Goal: Transaction & Acquisition: Purchase product/service

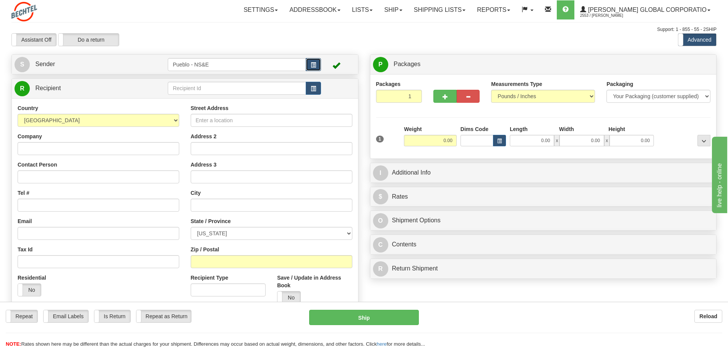
click at [313, 65] on span "button" at bounding box center [313, 65] width 5 height 5
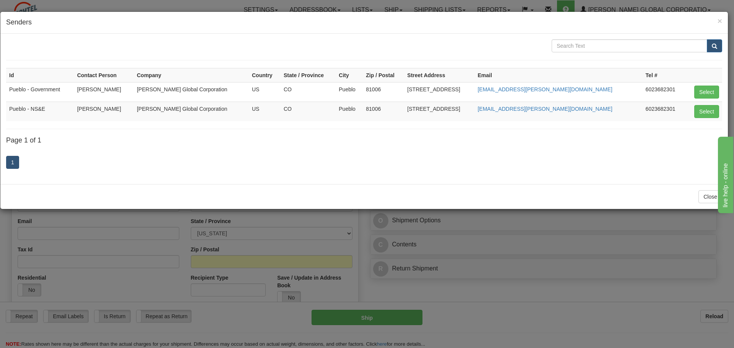
click at [96, 91] on td "Gonzales, Angelina Gonzales" at bounding box center [104, 91] width 60 height 19
click at [699, 92] on button "Select" at bounding box center [706, 92] width 25 height 13
type input "Pueblo - Government"
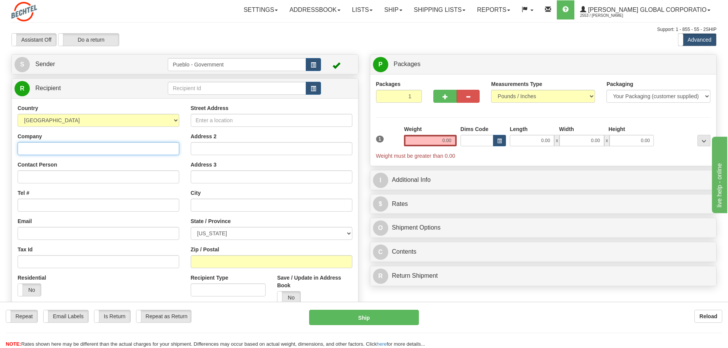
click at [62, 151] on input "Company" at bounding box center [99, 148] width 162 height 13
type input "Julian Fitts"
click at [32, 210] on input "Tel #" at bounding box center [99, 205] width 162 height 13
type input "719-549-5491"
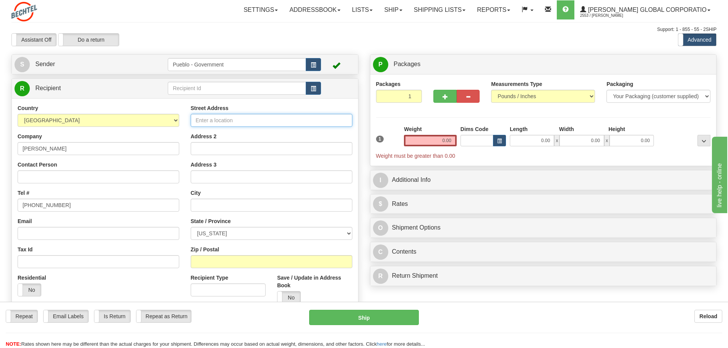
click at [241, 119] on input "Street Address" at bounding box center [272, 120] width 162 height 13
click at [241, 119] on input "1564" at bounding box center [272, 120] width 162 height 13
type input "1564 Monterey Rd"
drag, startPoint x: 236, startPoint y: 150, endPoint x: 237, endPoint y: 155, distance: 5.1
click at [236, 151] on input "Address 2" at bounding box center [272, 148] width 162 height 13
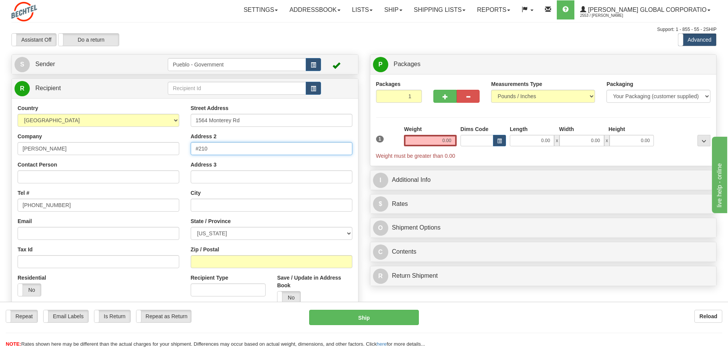
type input "#210"
click at [234, 207] on input "text" at bounding box center [272, 205] width 162 height 13
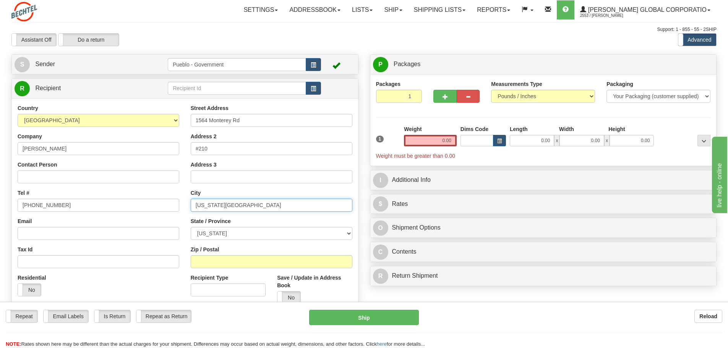
type input "Colorado Springs"
select select "CO"
type input "80910"
click at [625, 98] on select "Your Packaging (customer supplied) Envelope (carrier supplied) Pack (carrier su…" at bounding box center [658, 96] width 104 height 13
select select "2"
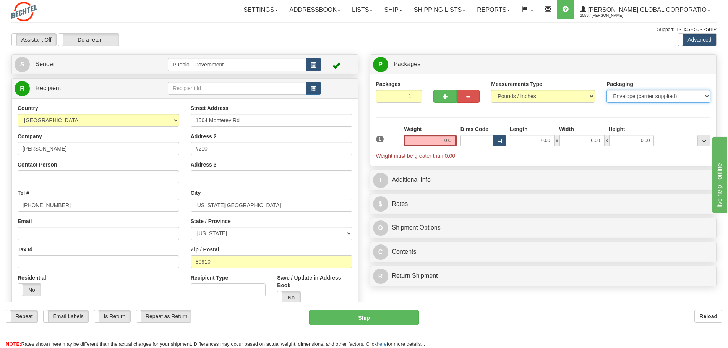
click at [606, 90] on select "Your Packaging (customer supplied) Envelope (carrier supplied) Pack (carrier su…" at bounding box center [658, 96] width 104 height 13
drag, startPoint x: 430, startPoint y: 141, endPoint x: 468, endPoint y: 138, distance: 38.3
click at [468, 138] on div "1 Weight 0.00 Dims Code 0 x" at bounding box center [543, 142] width 338 height 34
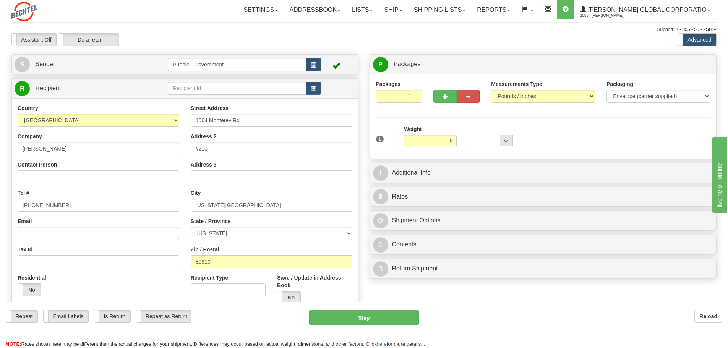
type input "0.50"
click at [470, 138] on div at bounding box center [486, 135] width 57 height 21
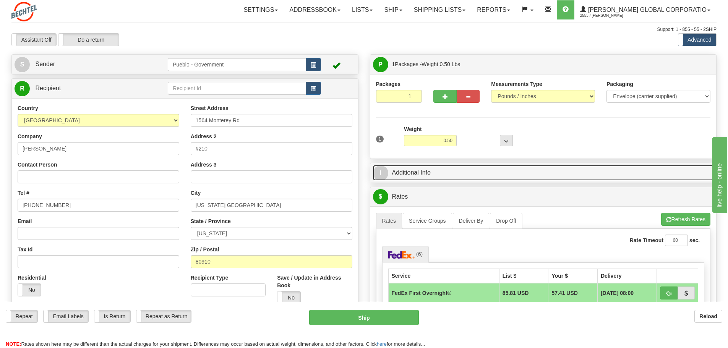
click at [447, 172] on link "I Additional Info" at bounding box center [543, 173] width 341 height 16
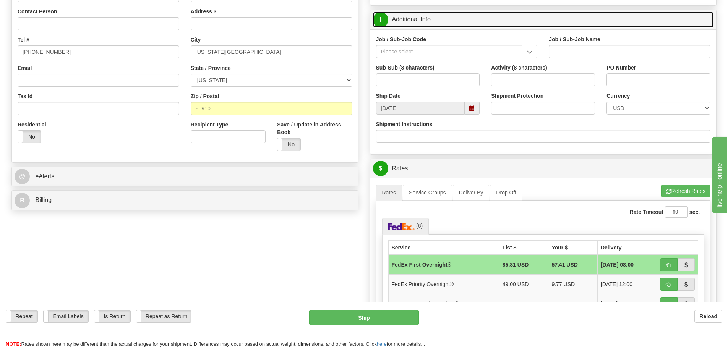
scroll to position [153, 0]
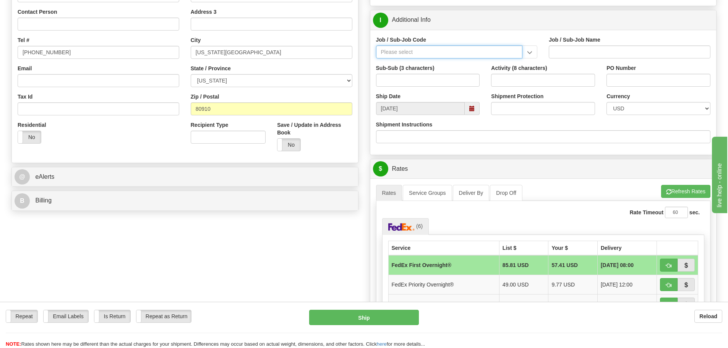
click at [411, 53] on input "Job / Sub-Job Code" at bounding box center [449, 51] width 147 height 13
click at [415, 83] on div "24852-CM8" at bounding box center [447, 83] width 139 height 8
type input "24852-CM8"
type input "PUEBLO CHEM DEMIL PROJECT - CLOSURE-MP-BNI-UTILIT"
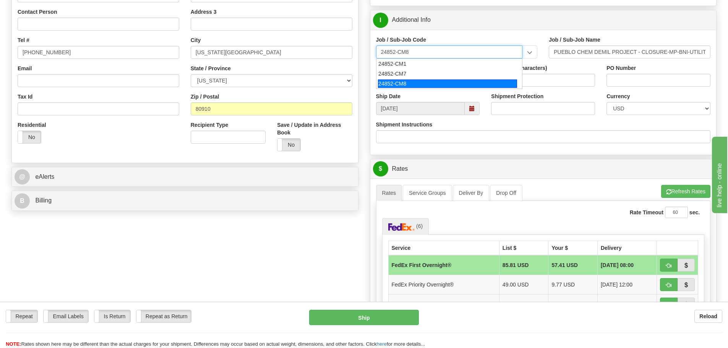
type input "24852-CM8"
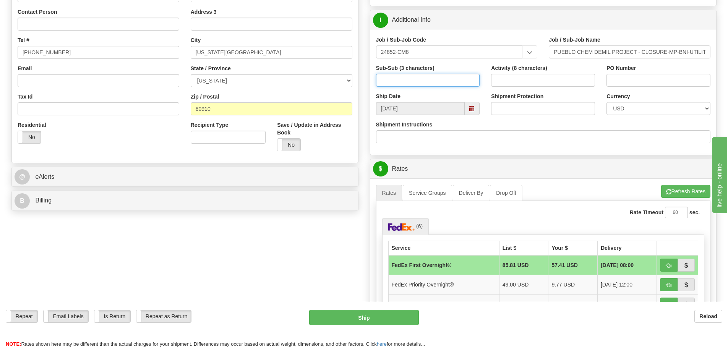
click at [415, 83] on input "Sub-Sub (3 characters)" at bounding box center [428, 80] width 104 height 13
type input "000"
click at [474, 112] on span at bounding box center [472, 108] width 15 height 13
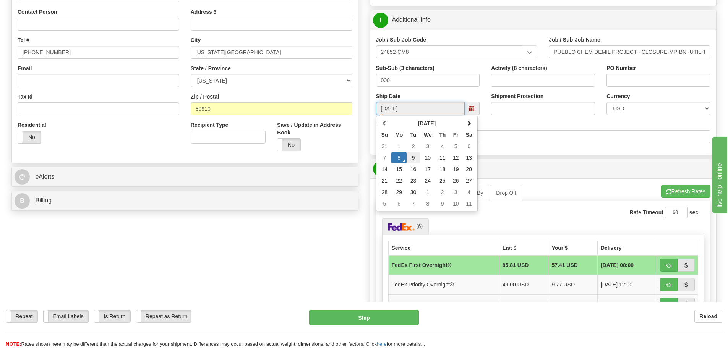
click at [416, 157] on td "9" at bounding box center [412, 157] width 13 height 11
type input "09/09/2025"
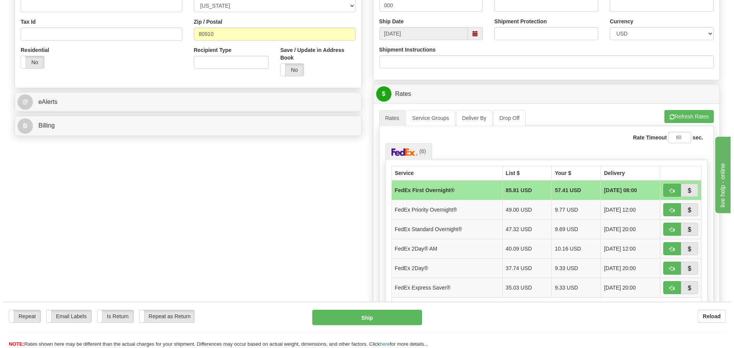
scroll to position [229, 0]
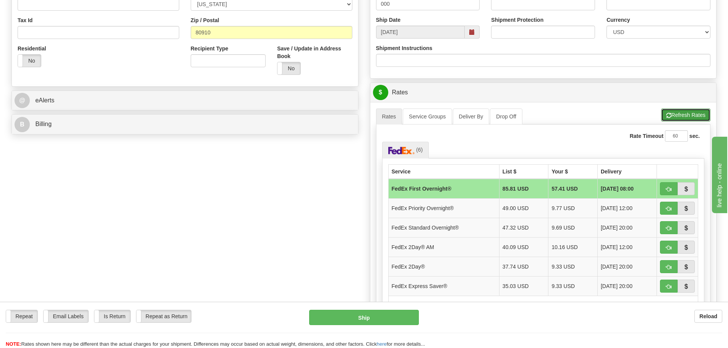
click at [684, 114] on button "Refresh Rates" at bounding box center [685, 114] width 49 height 13
click at [666, 267] on span "button" at bounding box center [668, 267] width 5 height 5
type input "03"
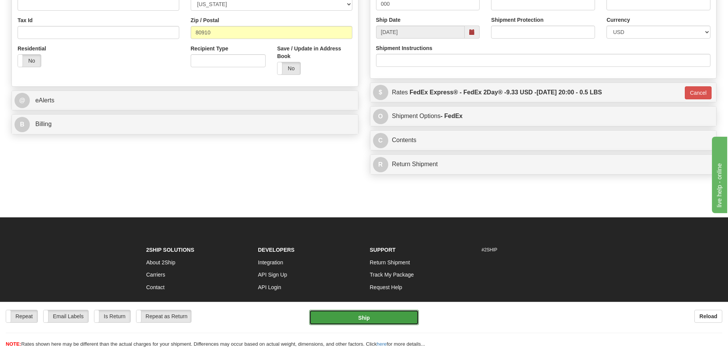
click at [365, 319] on button "Ship" at bounding box center [364, 317] width 110 height 15
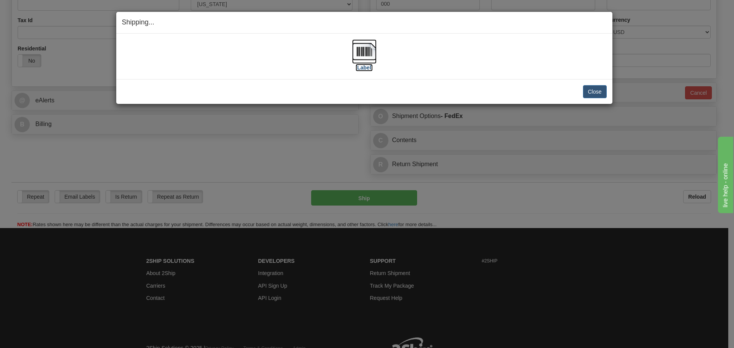
click at [363, 66] on label "[Label]" at bounding box center [364, 68] width 18 height 8
click at [590, 92] on button "Close" at bounding box center [595, 91] width 24 height 13
